Goal: Task Accomplishment & Management: Manage account settings

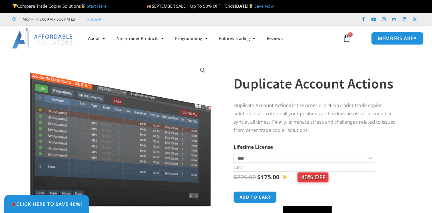
click at [390, 37] on span "MEMBERS AREA" at bounding box center [397, 38] width 39 height 5
click at [382, 39] on span "MEMBERS AREA" at bounding box center [397, 38] width 39 height 5
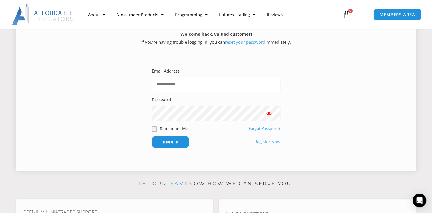
scroll to position [143, 0]
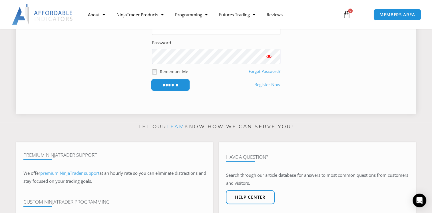
type input "**********"
click at [173, 84] on input "******" at bounding box center [170, 85] width 39 height 12
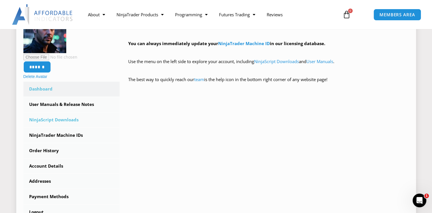
click at [45, 119] on link "NinjaScript Downloads" at bounding box center [71, 120] width 97 height 15
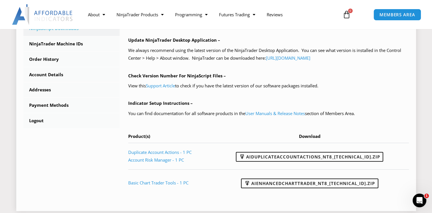
scroll to position [229, 0]
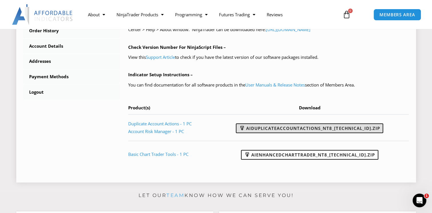
click at [276, 129] on link "AIDuplicateAccountActions_NT8_25.9.18.2.zip" at bounding box center [309, 128] width 147 height 10
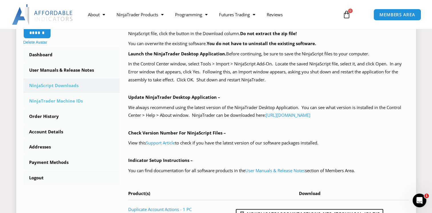
click at [74, 101] on link "NinjaTrader Machine IDs" at bounding box center [71, 101] width 97 height 15
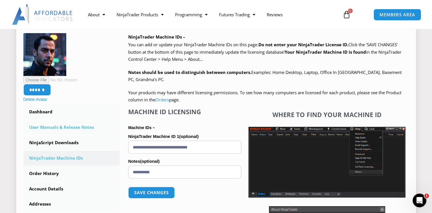
click at [58, 126] on link "User Manuals & Release Notes" at bounding box center [71, 127] width 97 height 15
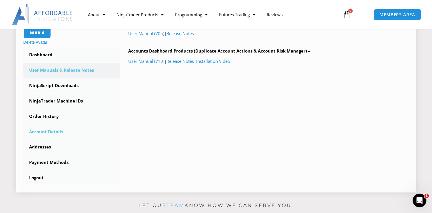
scroll to position [171, 0]
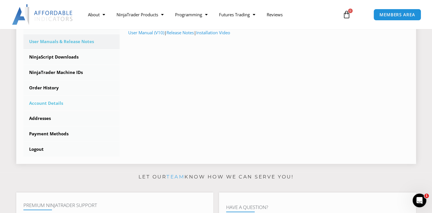
click at [42, 103] on link "Account Details" at bounding box center [71, 103] width 97 height 15
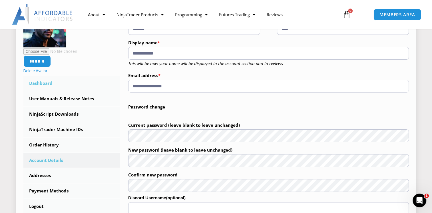
drag, startPoint x: 179, startPoint y: 87, endPoint x: 113, endPoint y: 87, distance: 66.3
click at [113, 87] on div "**********" at bounding box center [216, 123] width 386 height 236
click at [224, 170] on p "Confirm new password" at bounding box center [268, 181] width 281 height 23
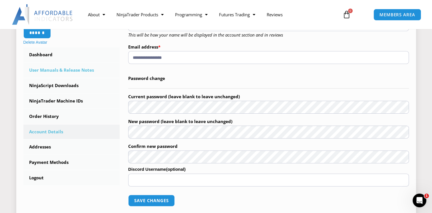
scroll to position [114, 0]
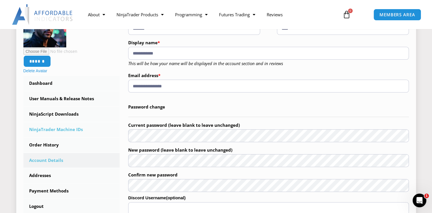
click at [63, 129] on link "NinjaTrader Machine IDs" at bounding box center [71, 129] width 97 height 15
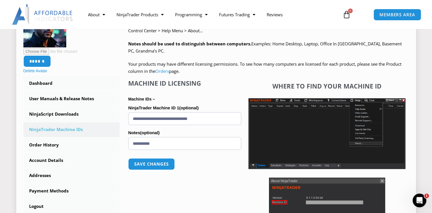
drag, startPoint x: 217, startPoint y: 119, endPoint x: 121, endPoint y: 118, distance: 95.7
click at [121, 118] on div "NinjaTrader Machine IDs – We are transitioning all NinjaTrader software package…" at bounding box center [264, 134] width 289 height 259
paste input "text"
type input "**********"
click at [155, 167] on button "Save changes" at bounding box center [151, 164] width 49 height 12
